Goal: Task Accomplishment & Management: Manage account settings

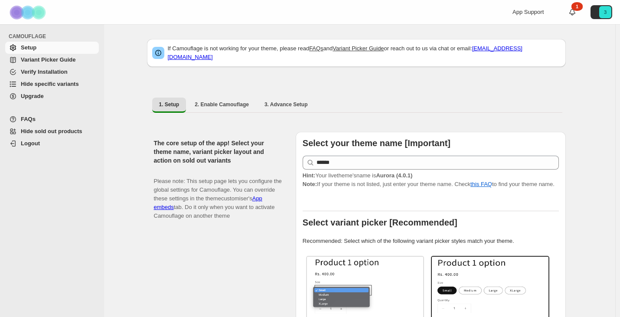
click at [26, 96] on span "Upgrade" at bounding box center [32, 96] width 23 height 7
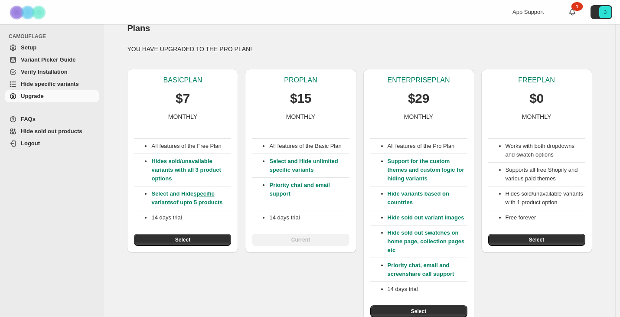
scroll to position [20, 0]
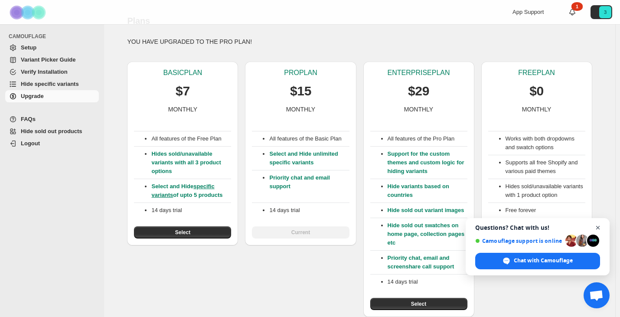
click at [601, 230] on span "Close chat" at bounding box center [598, 228] width 11 height 11
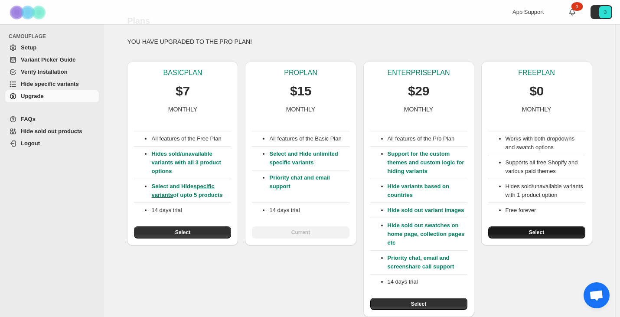
click at [574, 233] on button "Select" at bounding box center [537, 233] width 97 height 12
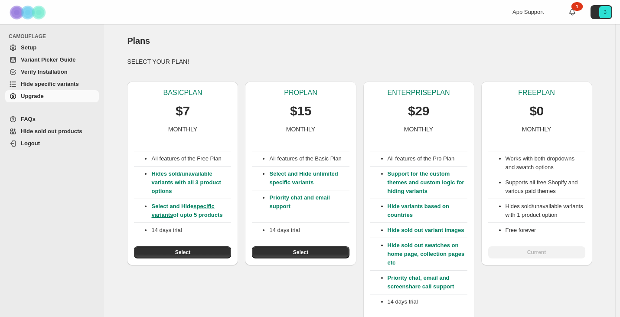
scroll to position [20, 0]
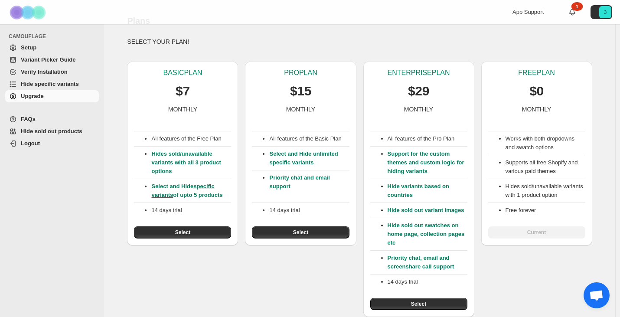
click at [44, 47] on span "Setup" at bounding box center [59, 47] width 76 height 9
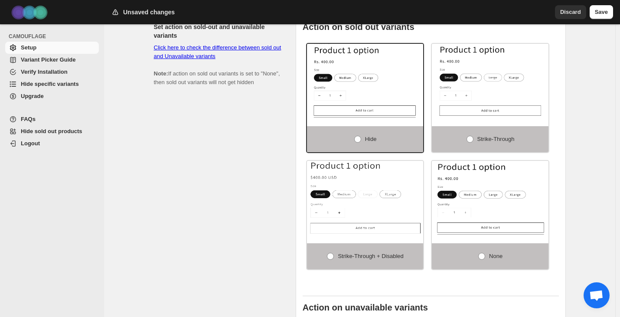
scroll to position [541, 0]
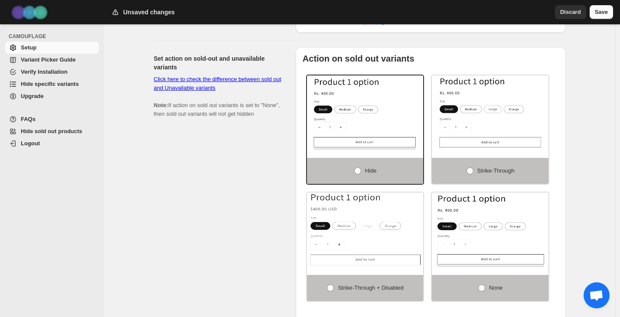
click at [600, 15] on span "Save" at bounding box center [601, 12] width 13 height 9
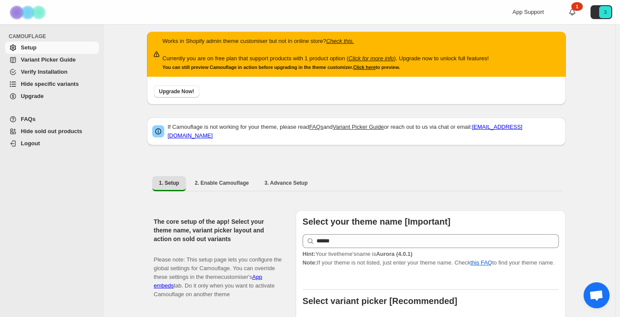
scroll to position [0, 0]
